Goal: Task Accomplishment & Management: Complete application form

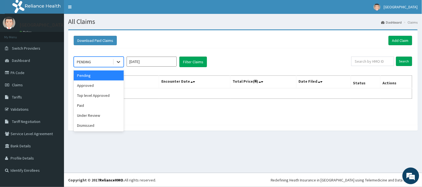
click at [117, 62] on icon at bounding box center [119, 62] width 6 height 6
click at [93, 84] on div "Approved" at bounding box center [99, 86] width 50 height 10
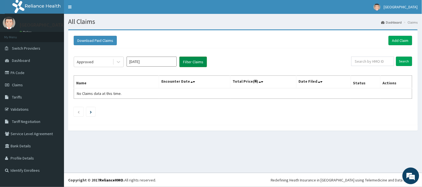
click at [197, 62] on button "Filter Claims" at bounding box center [193, 62] width 28 height 11
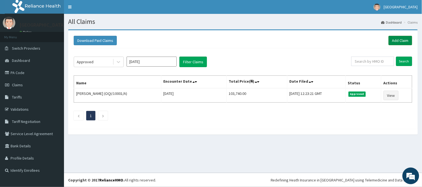
click at [405, 40] on link "Add Claim" at bounding box center [401, 40] width 24 height 9
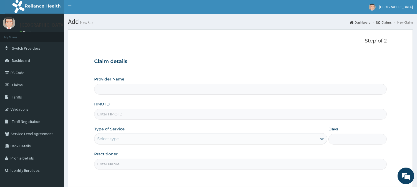
type input "[GEOGRAPHIC_DATA]"
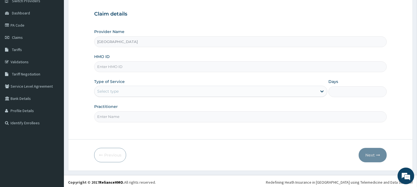
scroll to position [50, 0]
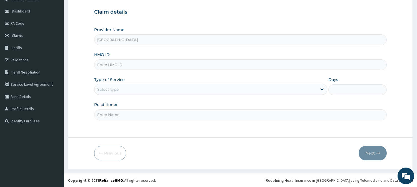
click at [104, 68] on input "HMO ID" at bounding box center [240, 65] width 293 height 11
paste input "OQI/10078/A"
type input "OQI/10078/A"
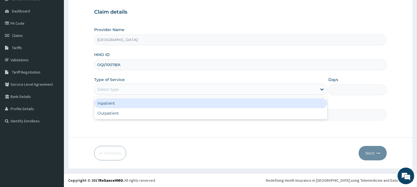
click at [102, 87] on div "Select type" at bounding box center [107, 90] width 21 height 6
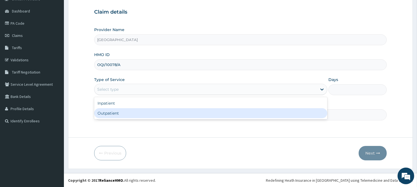
click at [105, 115] on div "Outpatient" at bounding box center [210, 113] width 233 height 10
type input "1"
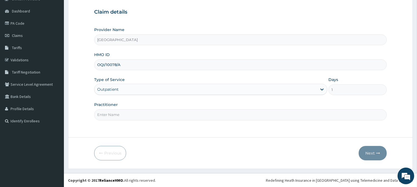
click at [107, 118] on input "Practitioner" at bounding box center [240, 115] width 293 height 11
type input "DR. KILANI"
click at [373, 152] on button "Next" at bounding box center [373, 153] width 28 height 14
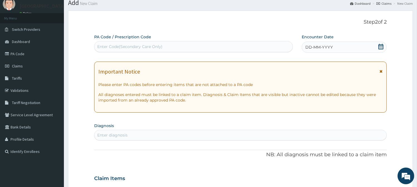
scroll to position [19, 0]
click at [323, 46] on span "DD-MM-YYYY" at bounding box center [320, 48] width 28 height 6
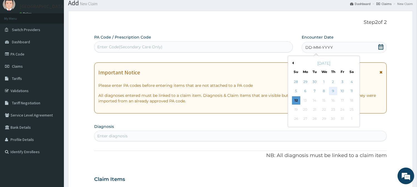
click at [334, 92] on div "9" at bounding box center [333, 91] width 8 height 8
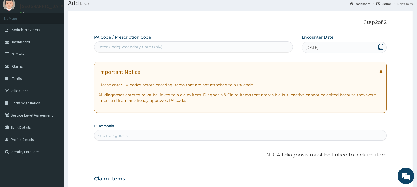
click at [104, 45] on div "Enter Code(Secondary Care Only)" at bounding box center [129, 47] width 65 height 6
paste input "PA/EDCA88"
type input "PA/EDCA88"
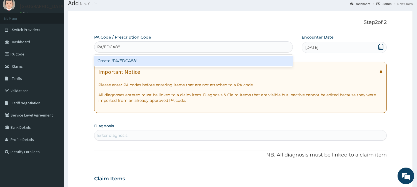
click at [119, 60] on div "Create "PA/EDCA88"" at bounding box center [193, 61] width 199 height 10
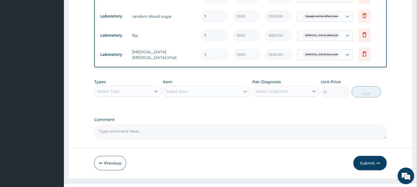
scroll to position [463, 0]
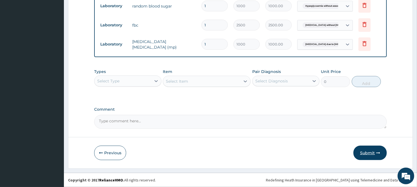
click at [369, 153] on button "Submit" at bounding box center [370, 153] width 33 height 14
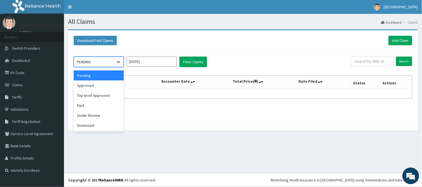
click at [119, 65] on icon at bounding box center [119, 62] width 6 height 6
click at [107, 85] on div "Approved" at bounding box center [99, 86] width 50 height 10
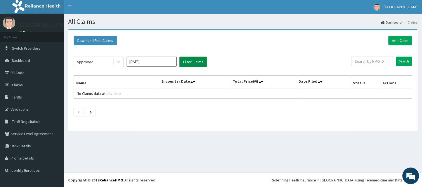
click at [196, 60] on button "Filter Claims" at bounding box center [193, 62] width 28 height 11
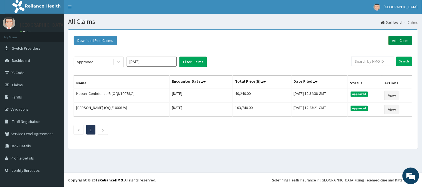
click at [396, 38] on link "Add Claim" at bounding box center [401, 40] width 24 height 9
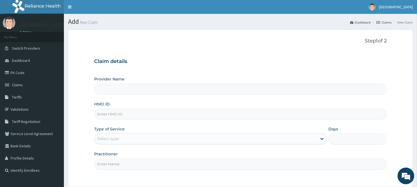
type input "[GEOGRAPHIC_DATA]"
click at [107, 117] on input "HMO ID" at bounding box center [240, 114] width 293 height 11
paste input "ERM/10296/A"
type input "ERM/10296/A"
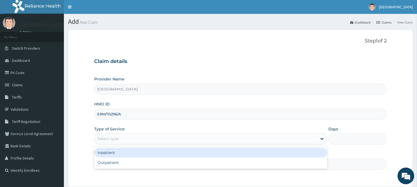
click at [105, 140] on div "Select type" at bounding box center [107, 139] width 21 height 6
click at [107, 154] on div "Inpatient" at bounding box center [210, 153] width 233 height 10
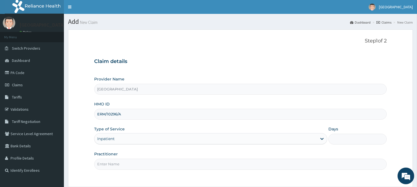
click at [342, 140] on input "Days" at bounding box center [358, 139] width 58 height 11
type input "2"
click at [102, 166] on input "Practitioner" at bounding box center [240, 164] width 293 height 11
type input "DR. KILANI"
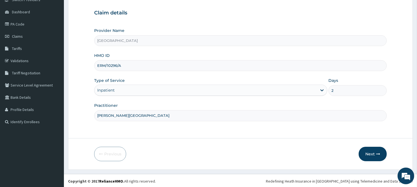
scroll to position [50, 0]
click at [374, 154] on button "Next" at bounding box center [373, 153] width 28 height 14
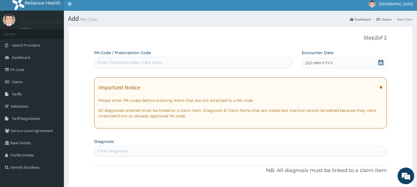
scroll to position [0, 0]
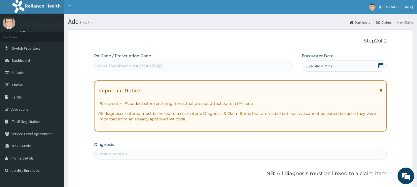
click at [323, 65] on span "DD-MM-YYYY" at bounding box center [320, 66] width 28 height 6
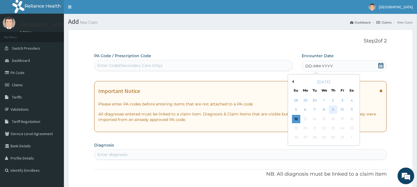
click at [334, 108] on div "9" at bounding box center [333, 110] width 8 height 8
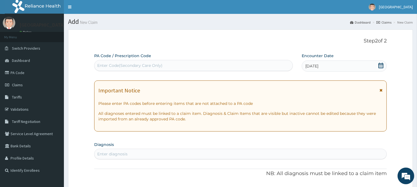
click at [110, 67] on div "Enter Code(Secondary Care Only)" at bounding box center [129, 66] width 65 height 6
paste input "PA/268592"
type input "PA/268592"
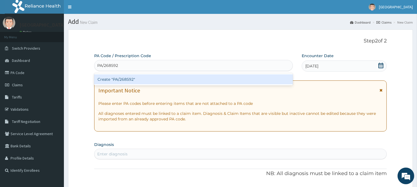
click at [115, 78] on div "Create "PA/268592"" at bounding box center [193, 80] width 199 height 10
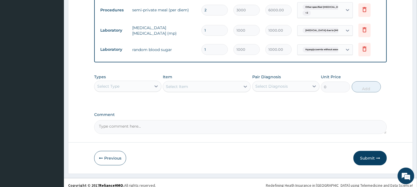
scroll to position [415, 0]
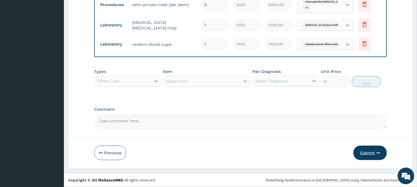
click at [369, 151] on button "Submit" at bounding box center [370, 153] width 33 height 14
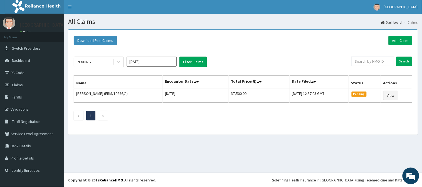
drag, startPoint x: 0, startPoint y: 9, endPoint x: 149, endPoint y: 39, distance: 151.6
click at [149, 39] on div "Download Paid Claims Add Claim" at bounding box center [243, 40] width 338 height 9
click at [159, 22] on h1 "All Claims" at bounding box center [243, 21] width 350 height 7
